Goal: Transaction & Acquisition: Purchase product/service

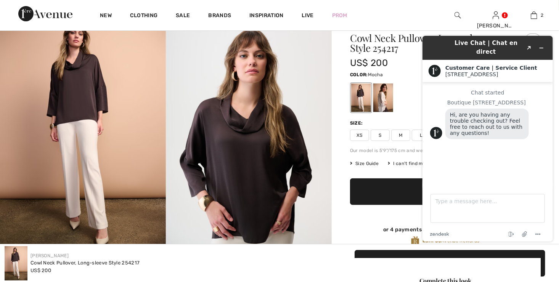
scroll to position [38, 0]
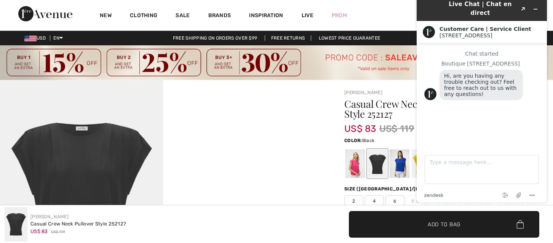
scroll to position [114, 0]
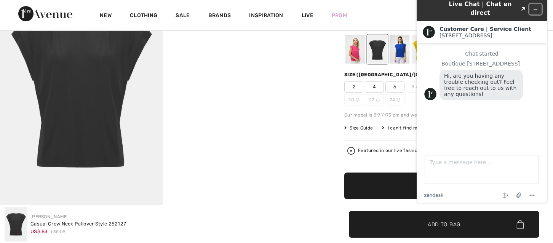
click at [538, 4] on button "Minimize widget" at bounding box center [536, 9] width 12 height 11
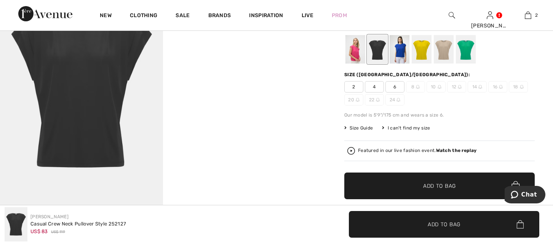
click at [421, 45] on div at bounding box center [422, 49] width 20 height 29
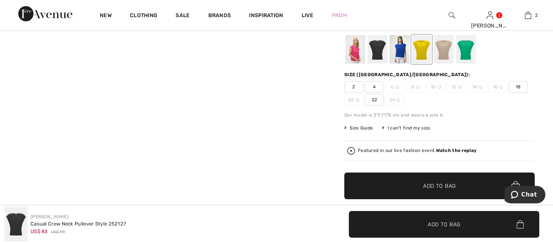
scroll to position [0, 0]
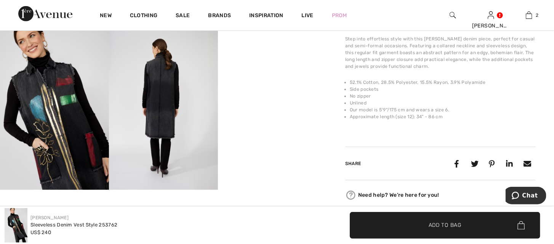
scroll to position [267, 0]
